Goal: Information Seeking & Learning: Check status

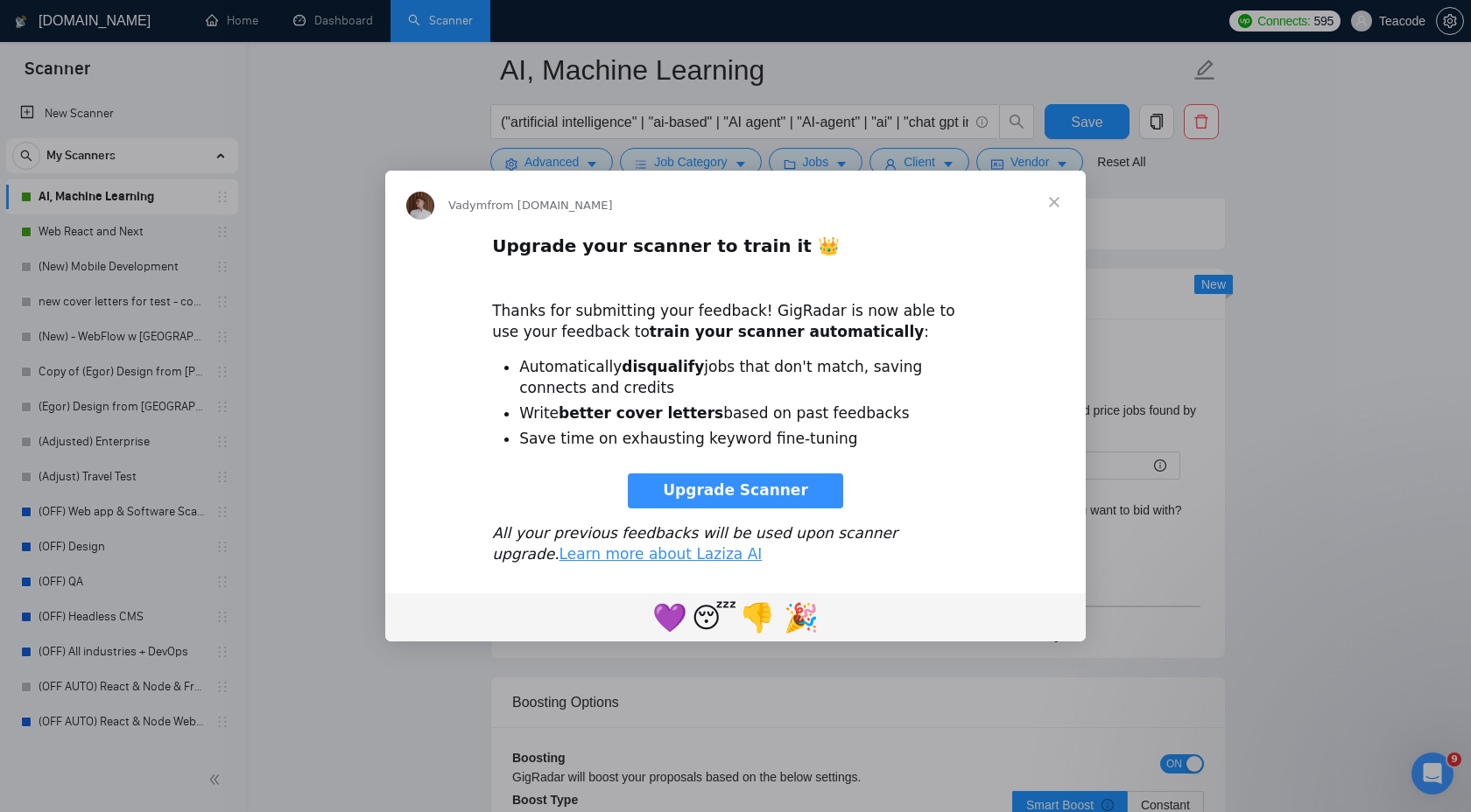
click at [1056, 195] on span "Close" at bounding box center [1054, 202] width 63 height 63
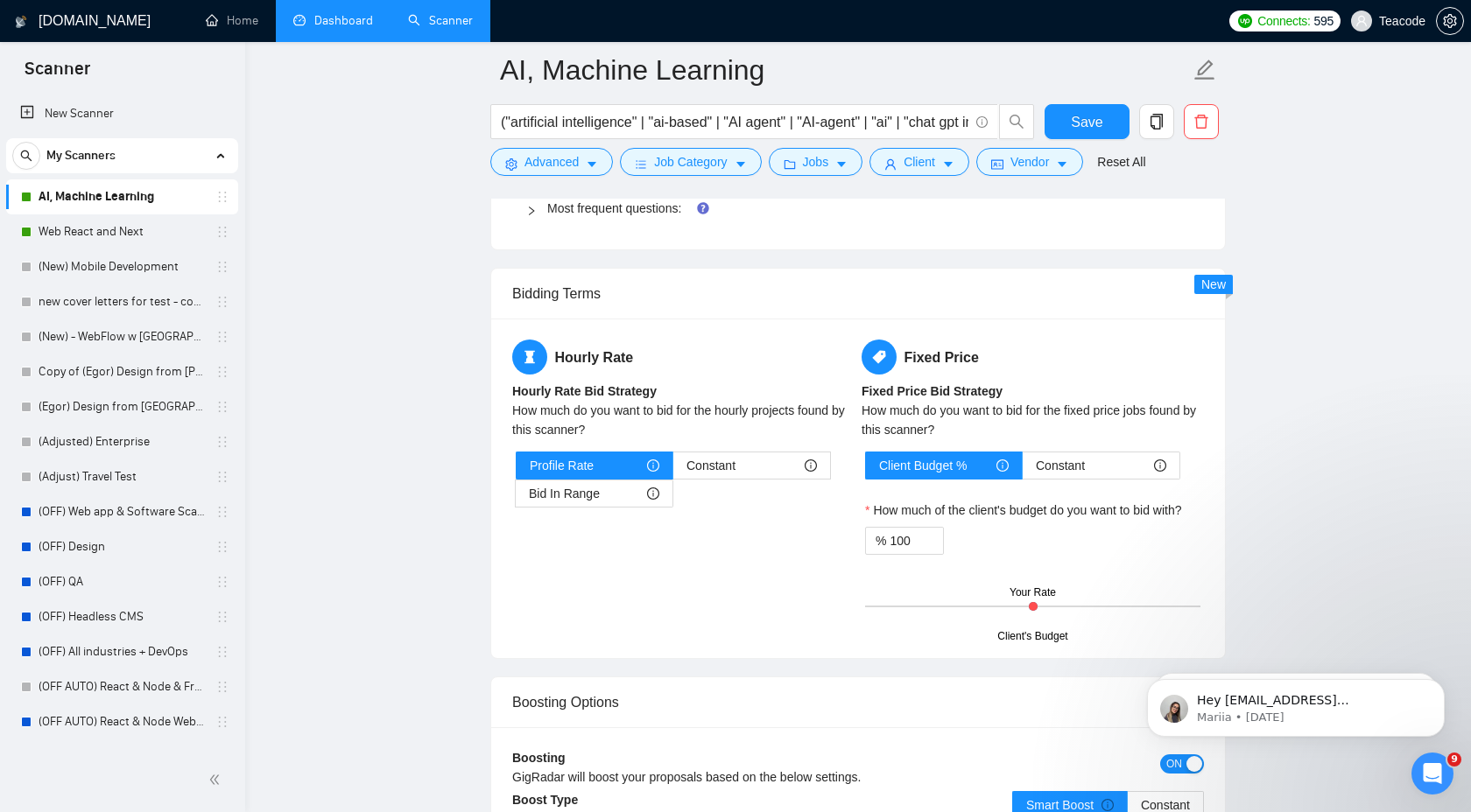
click at [346, 26] on link "Dashboard" at bounding box center [333, 21] width 80 height 15
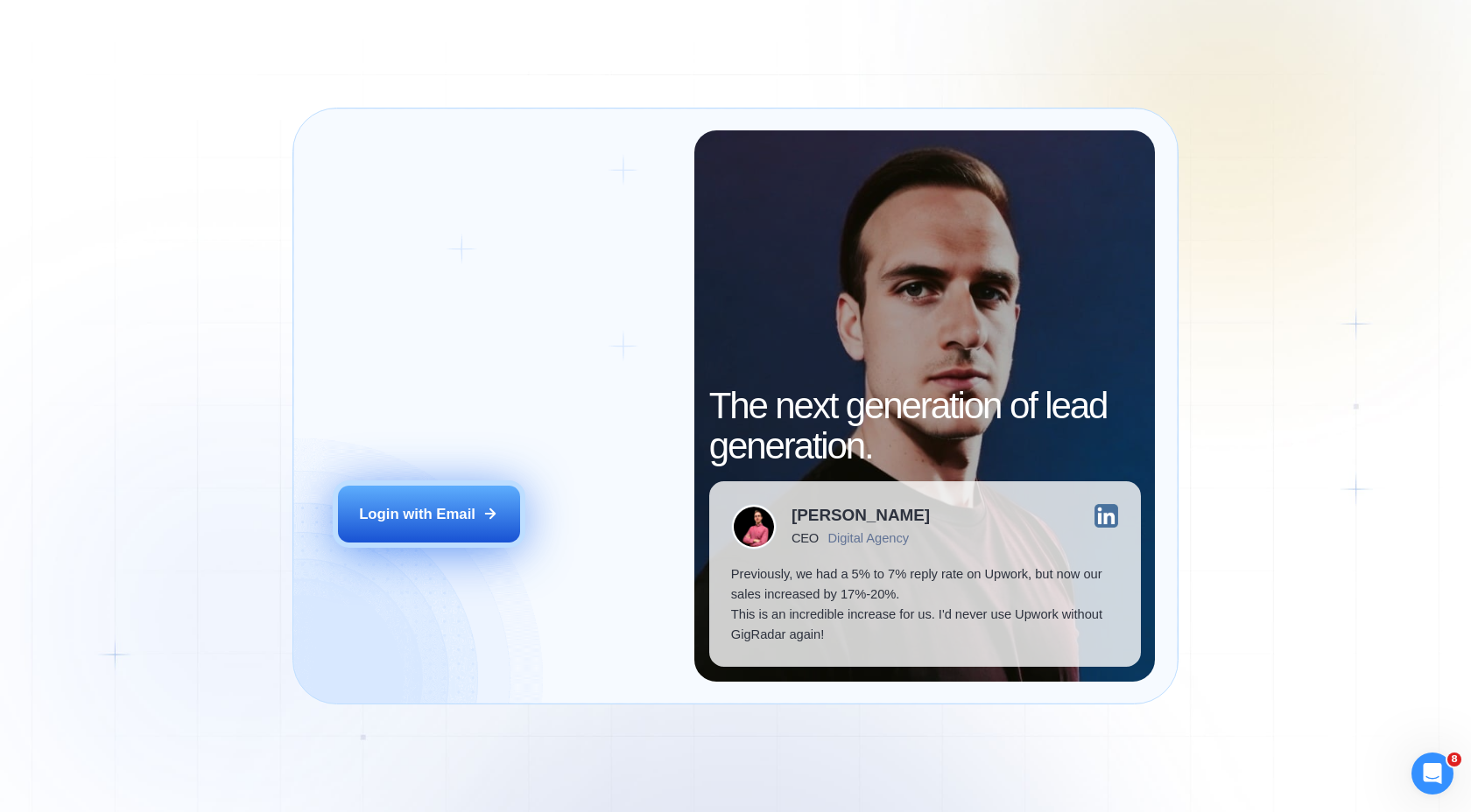
click at [427, 534] on button "Login with Email" at bounding box center [428, 515] width 182 height 57
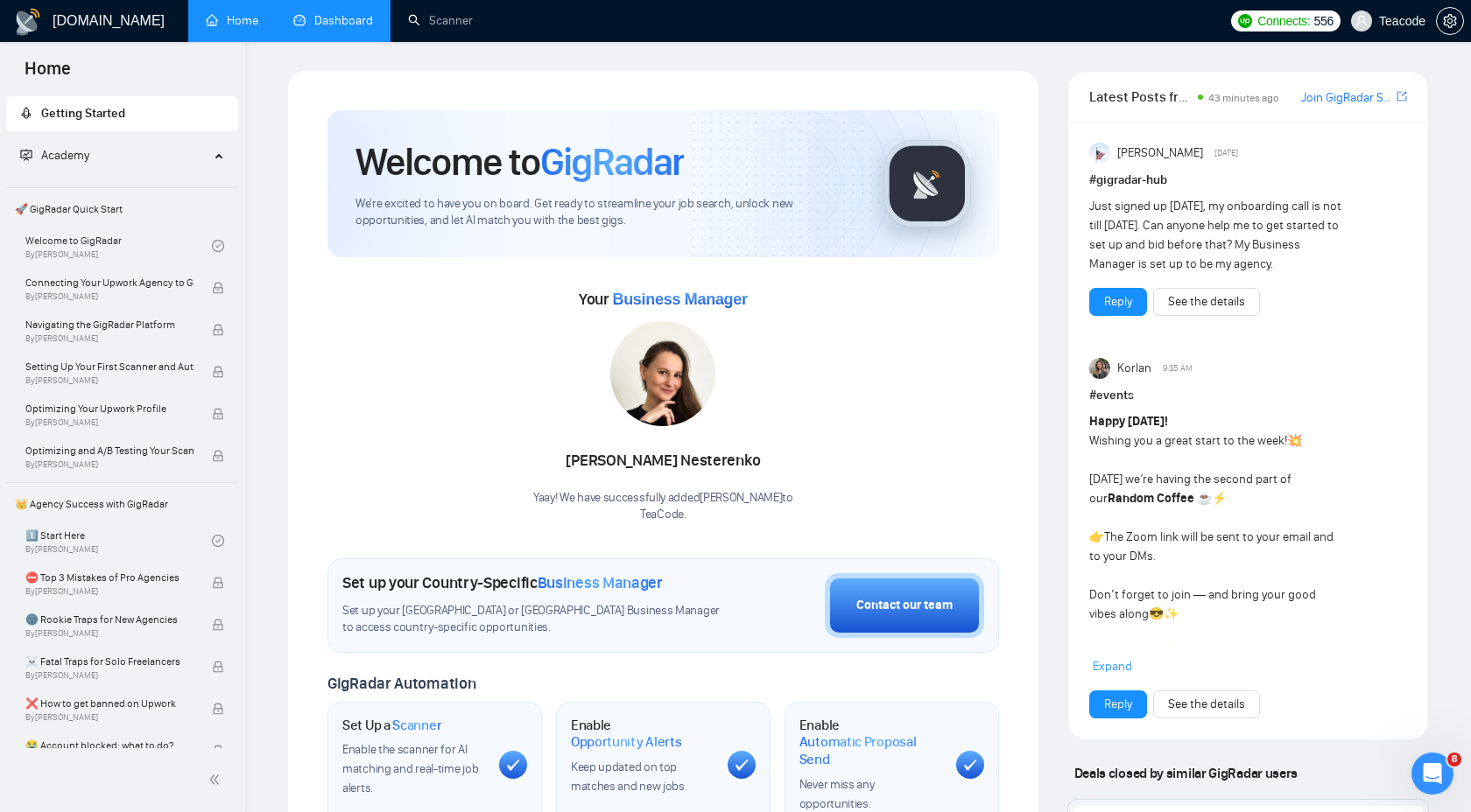
click at [358, 27] on link "Dashboard" at bounding box center [333, 21] width 80 height 15
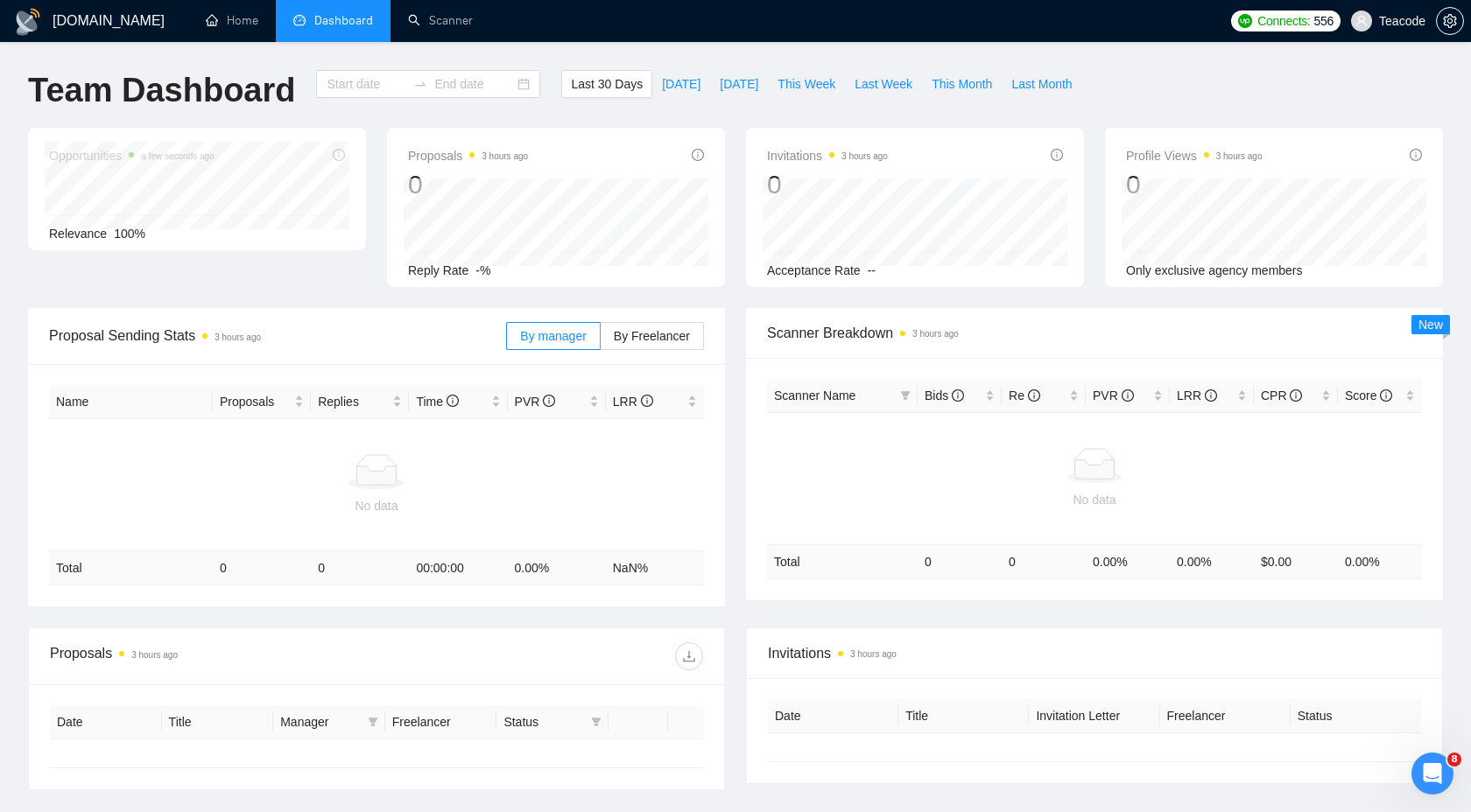
type input "2025-08-23"
type input "2025-09-22"
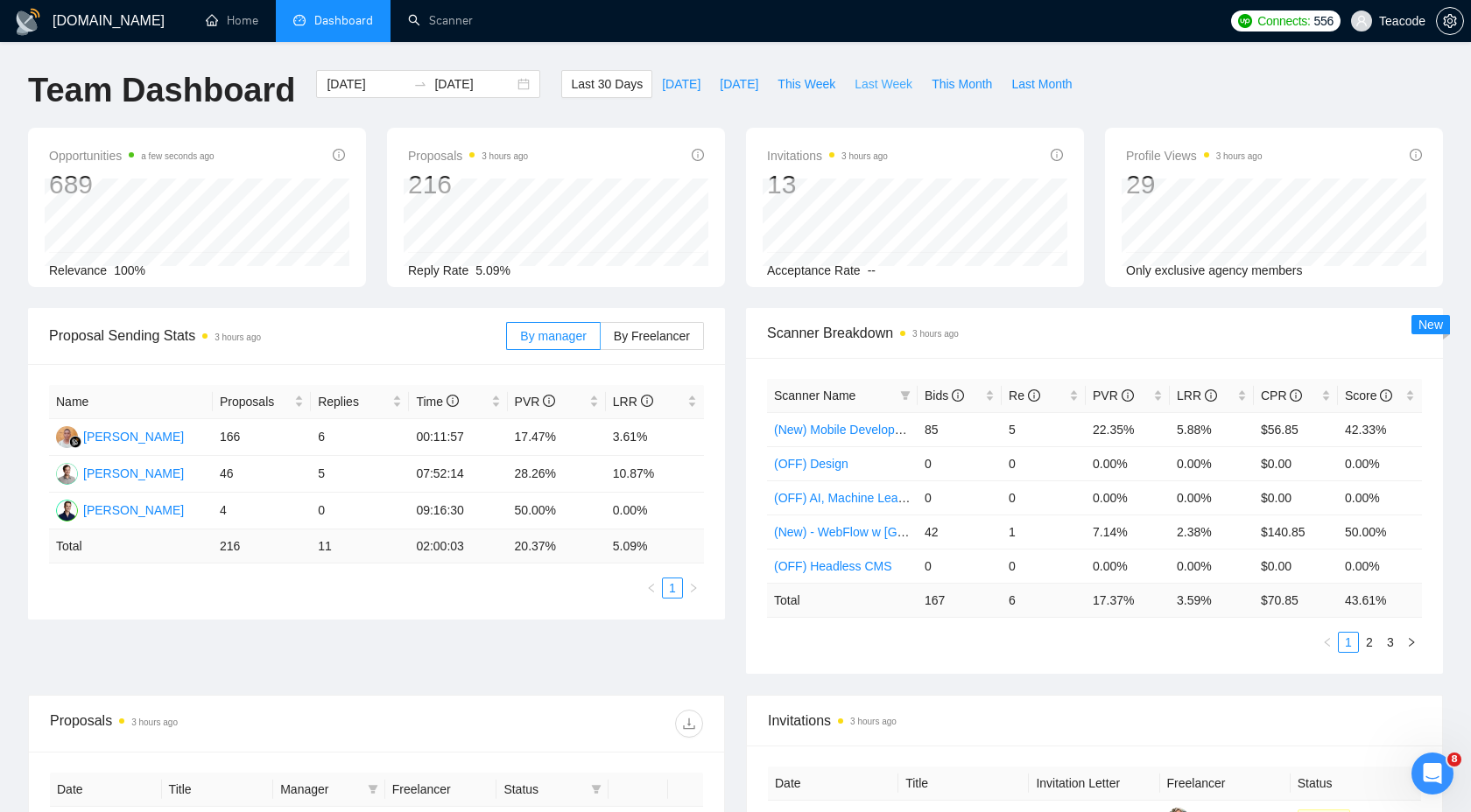
click at [889, 84] on span "Last Week" at bounding box center [883, 84] width 58 height 20
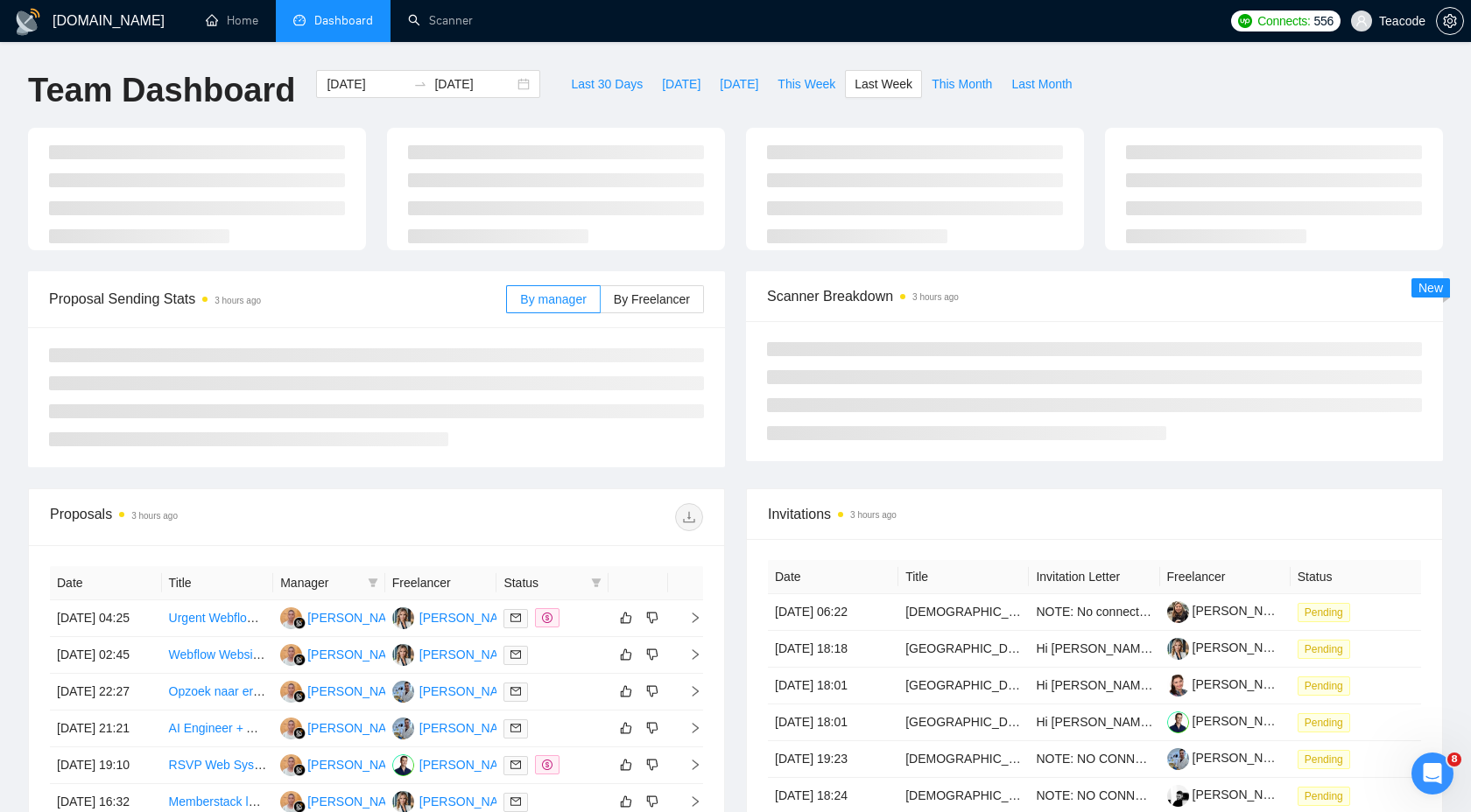
type input "2025-09-15"
type input "2025-09-21"
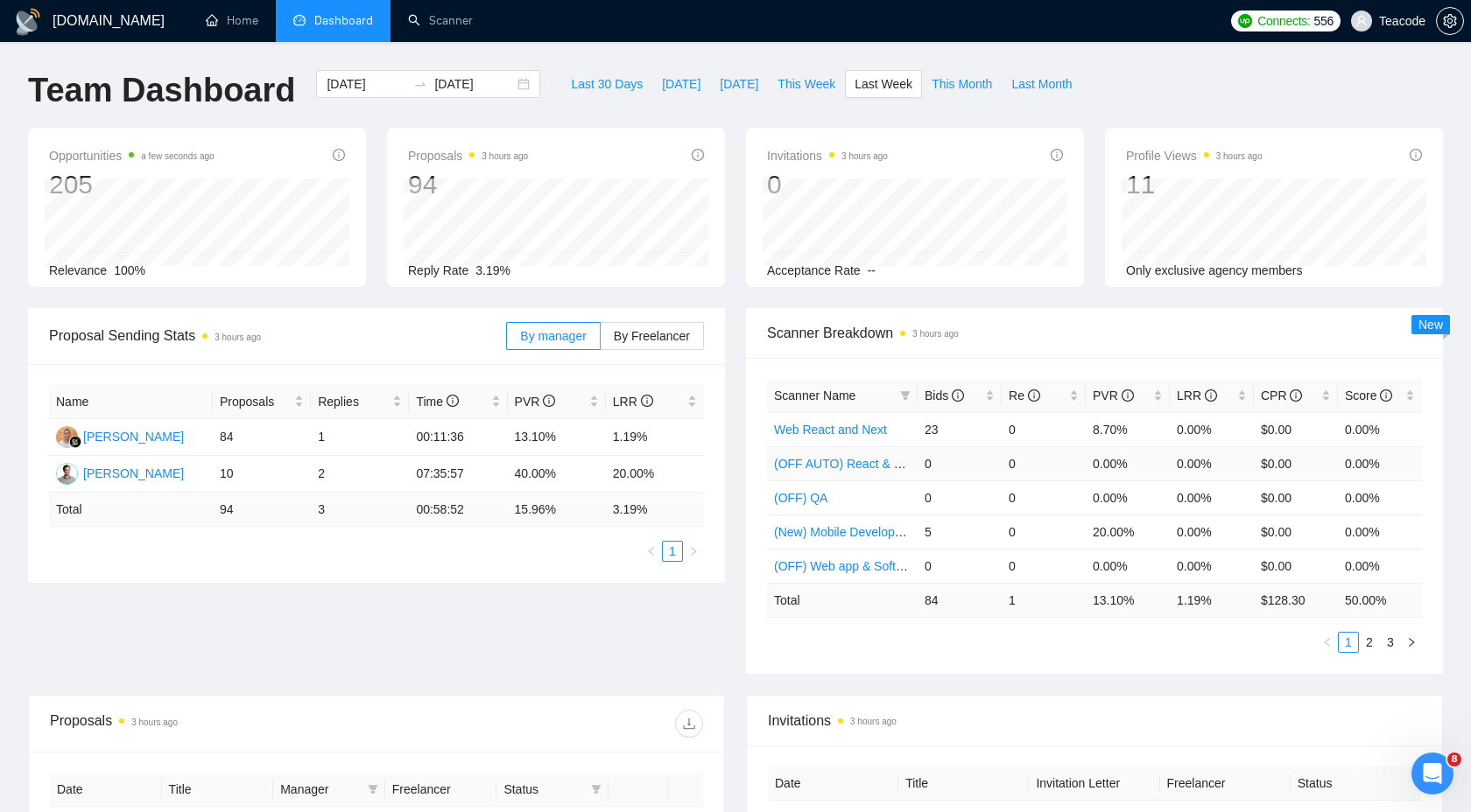
scroll to position [141, 0]
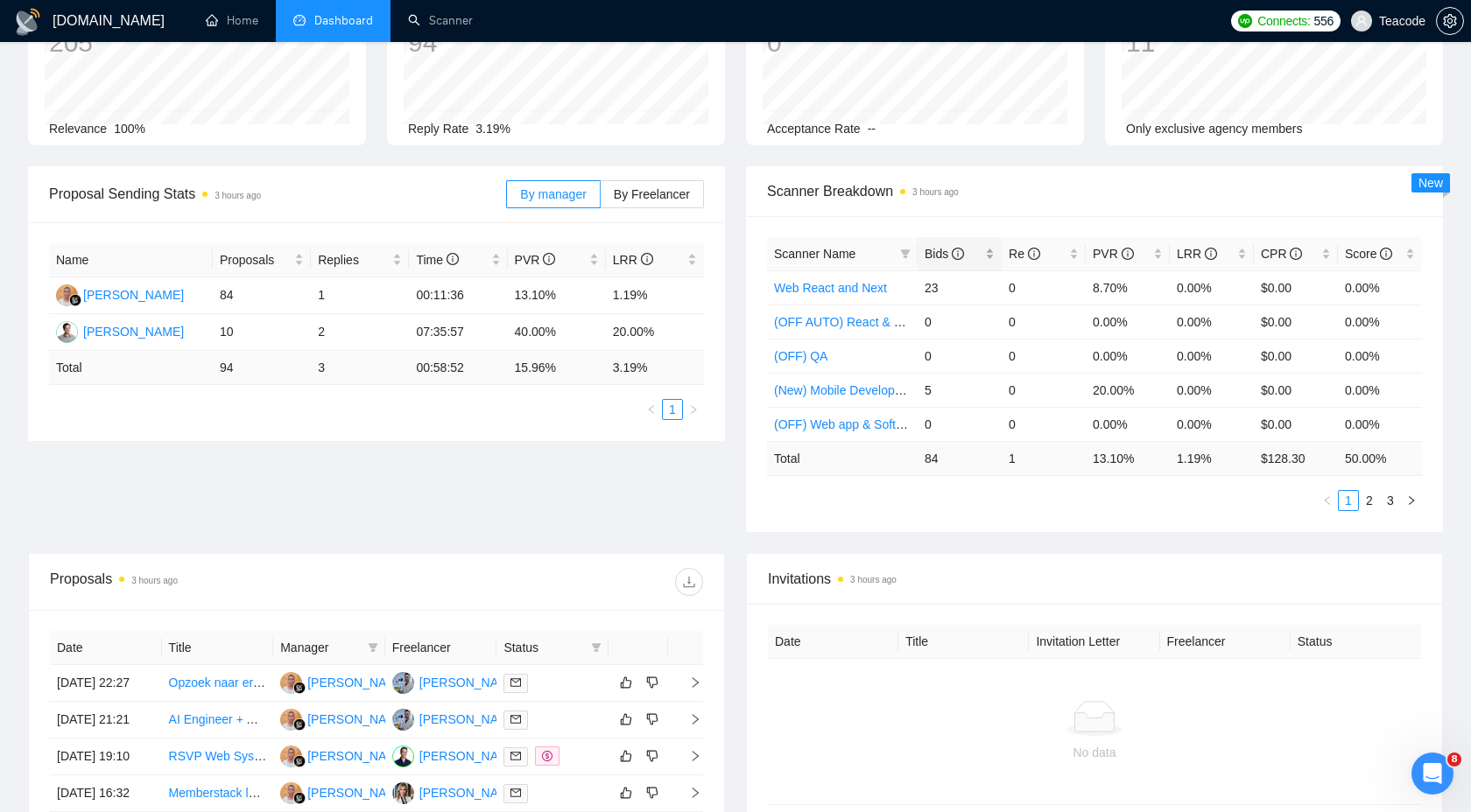
click at [974, 249] on span "Bids" at bounding box center [954, 254] width 57 height 20
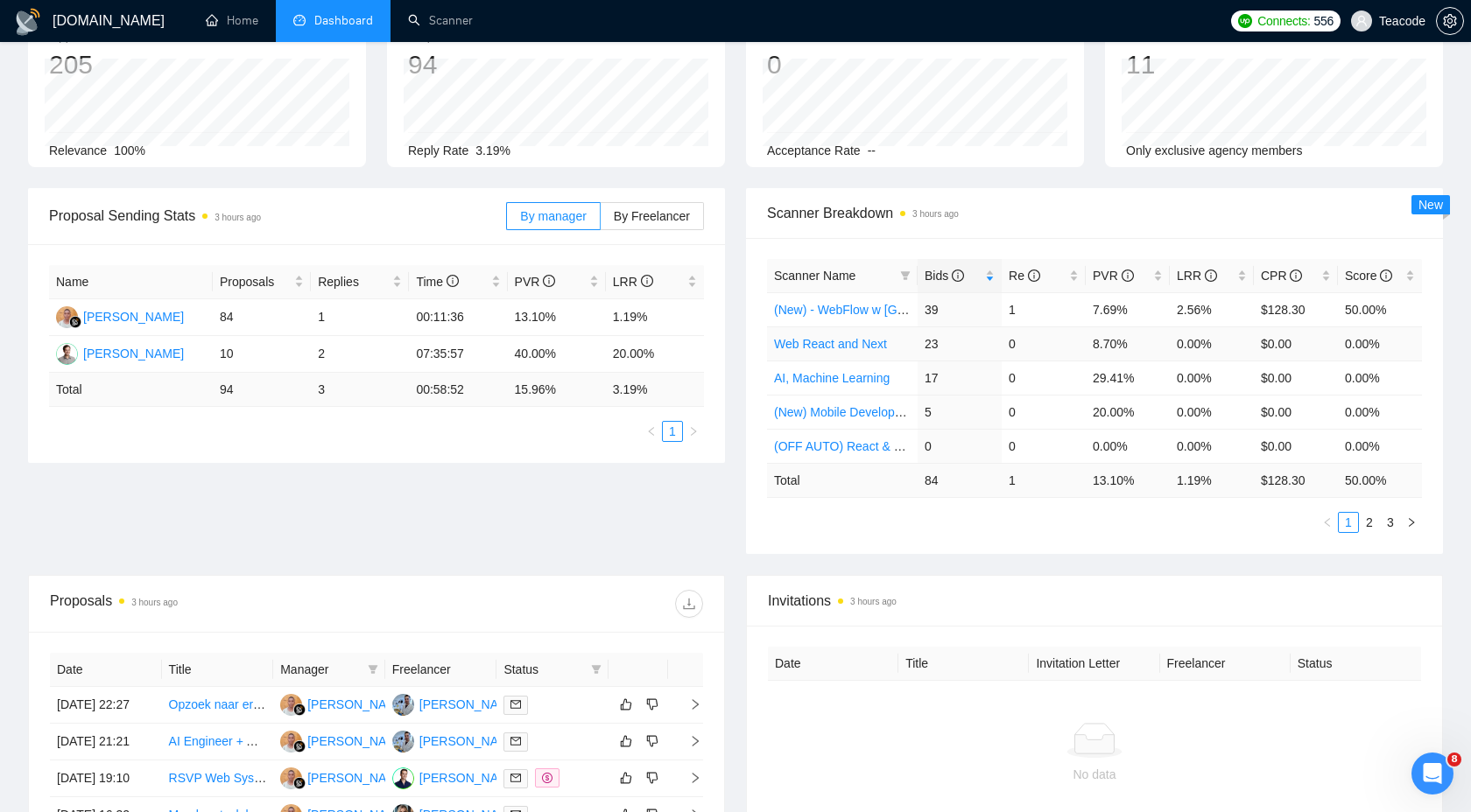
scroll to position [116, 0]
